Goal: Task Accomplishment & Management: Manage account settings

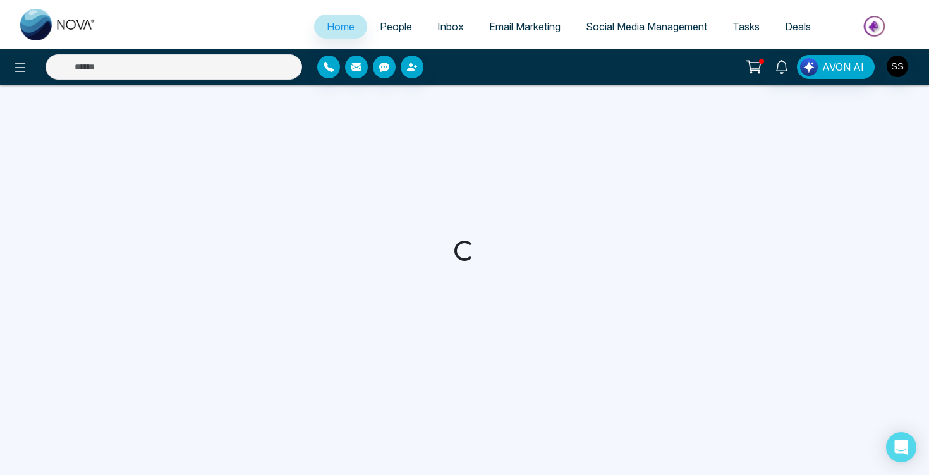
select select "*"
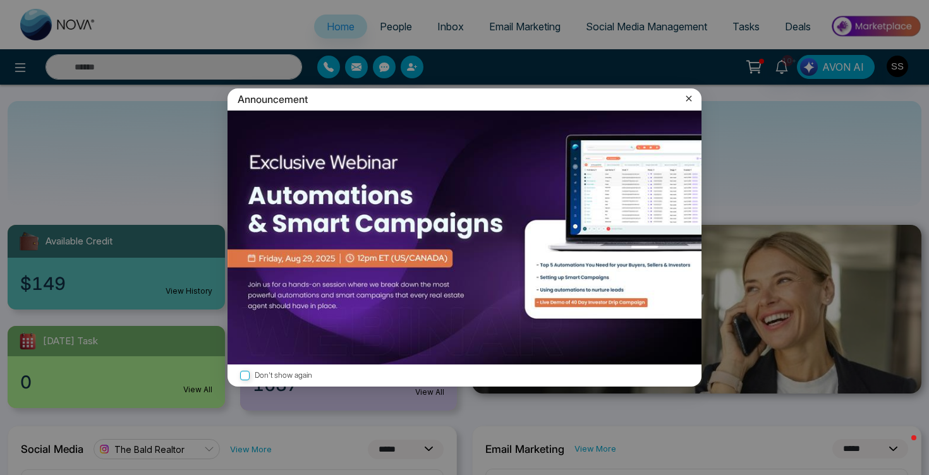
click at [687, 97] on icon at bounding box center [689, 99] width 6 height 6
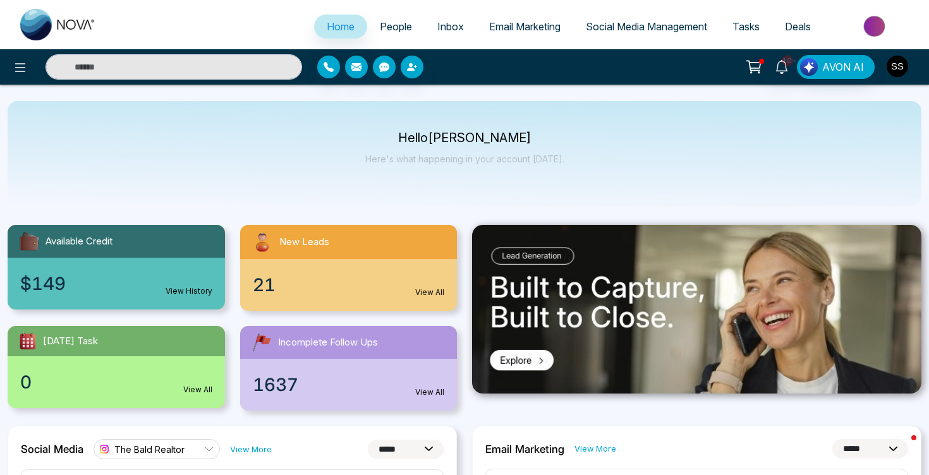
click at [899, 67] on img "button" at bounding box center [896, 66] width 21 height 21
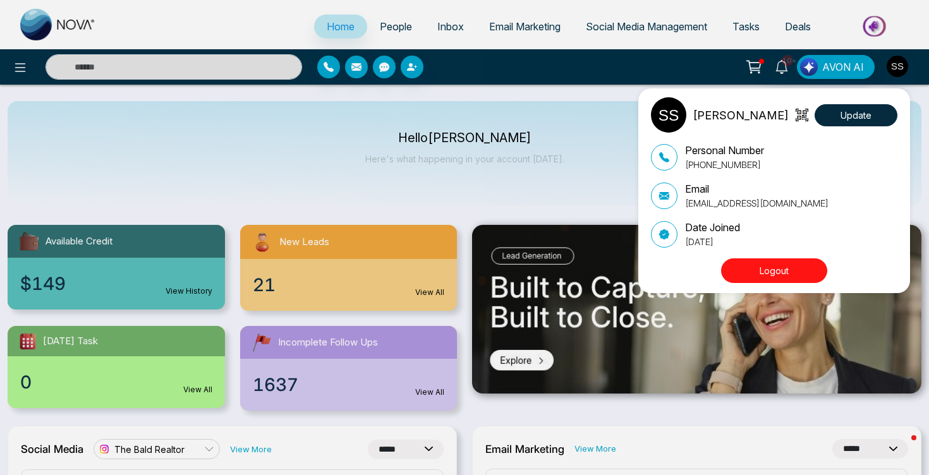
click at [778, 276] on button "Logout" at bounding box center [774, 270] width 106 height 25
